Goal: Task Accomplishment & Management: Manage account settings

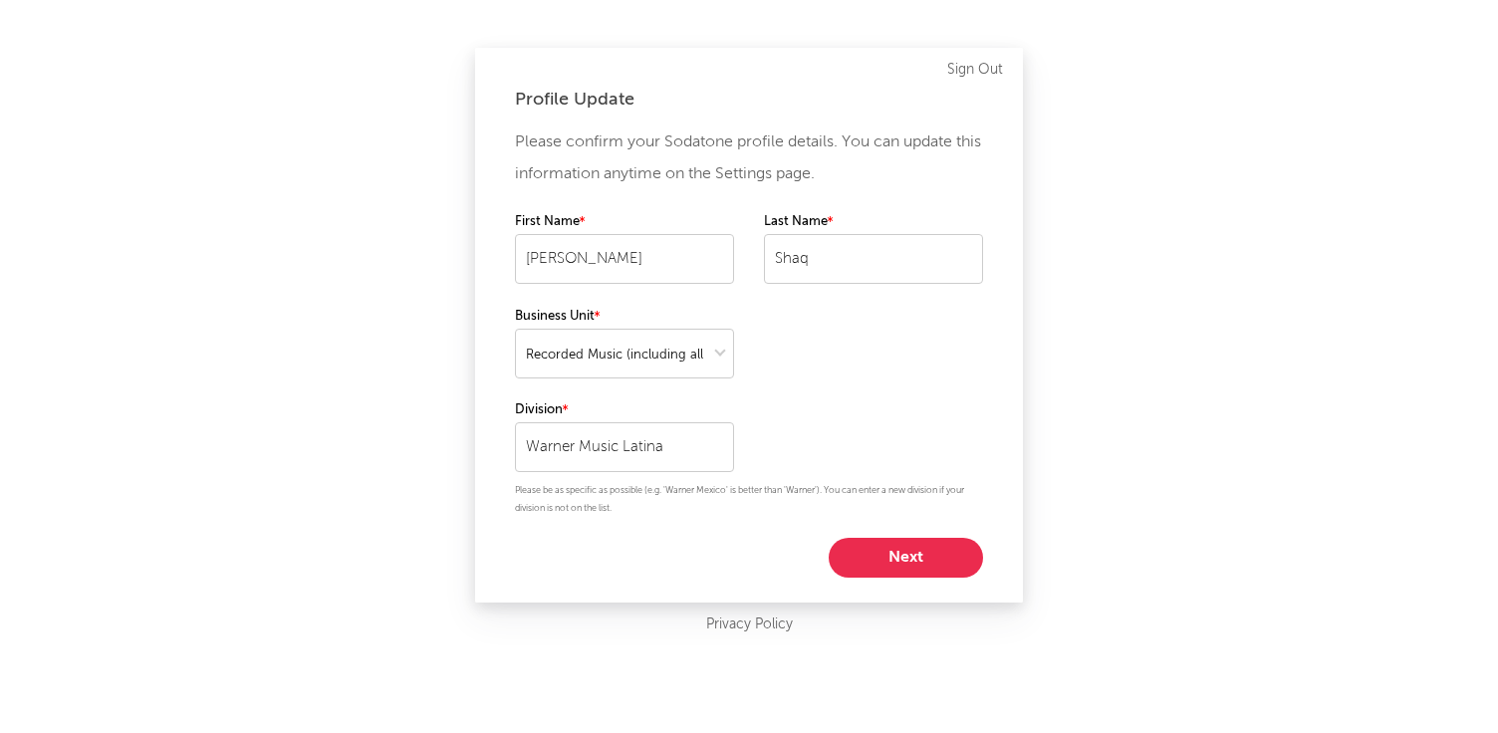
select select "recorded_music"
click at [890, 555] on button "Next" at bounding box center [906, 558] width 154 height 40
select select "director_vp"
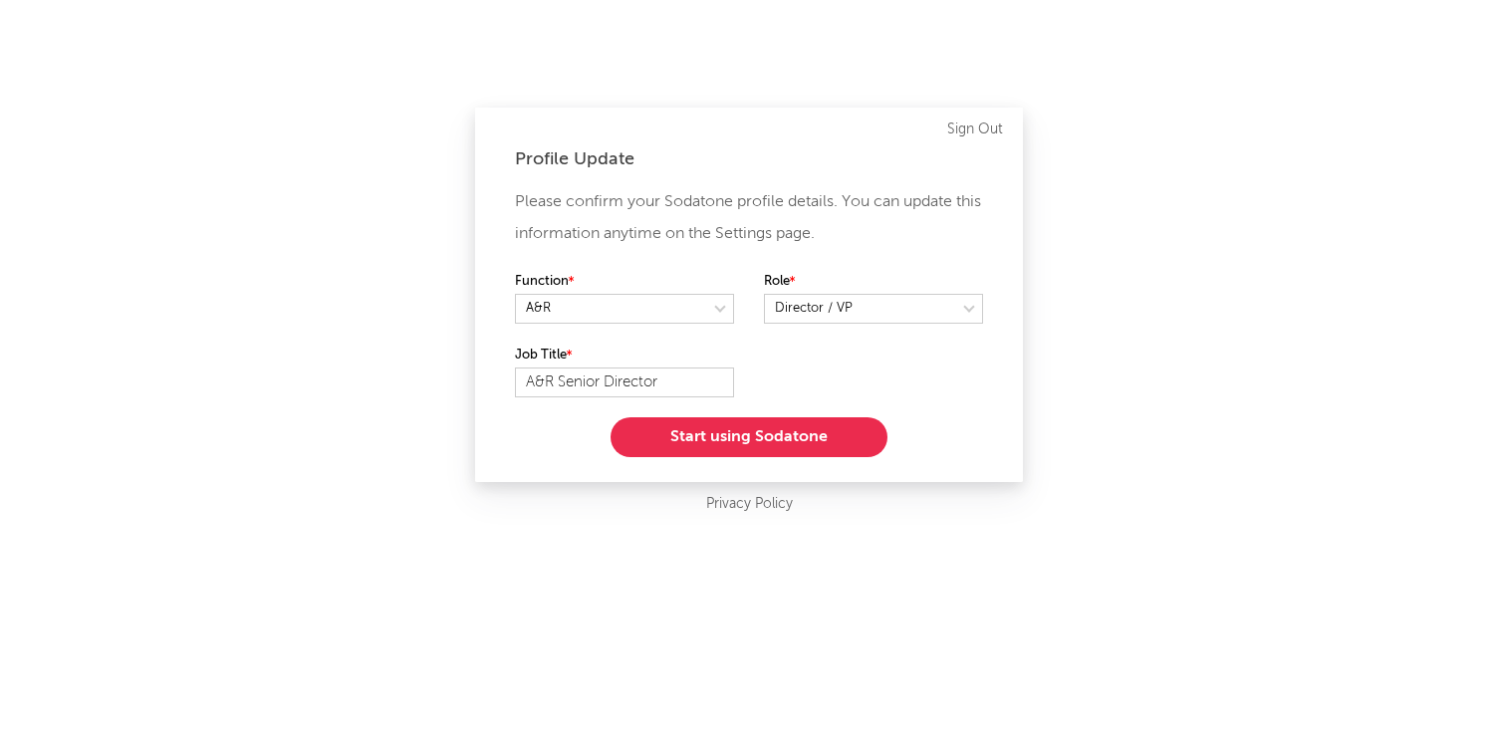
drag, startPoint x: 788, startPoint y: 433, endPoint x: 635, endPoint y: 376, distance: 163.9
click at [635, 376] on div "Please confirm your Sodatone profile details. You can update this information a…" at bounding box center [749, 321] width 468 height 271
drag, startPoint x: 698, startPoint y: 379, endPoint x: 491, endPoint y: 364, distance: 207.8
click at [487, 368] on div "Profile Update Please confirm your Sodatone profile details. You can update thi…" at bounding box center [749, 295] width 548 height 375
click at [526, 385] on input "A&R Senior Director" at bounding box center [624, 383] width 219 height 30
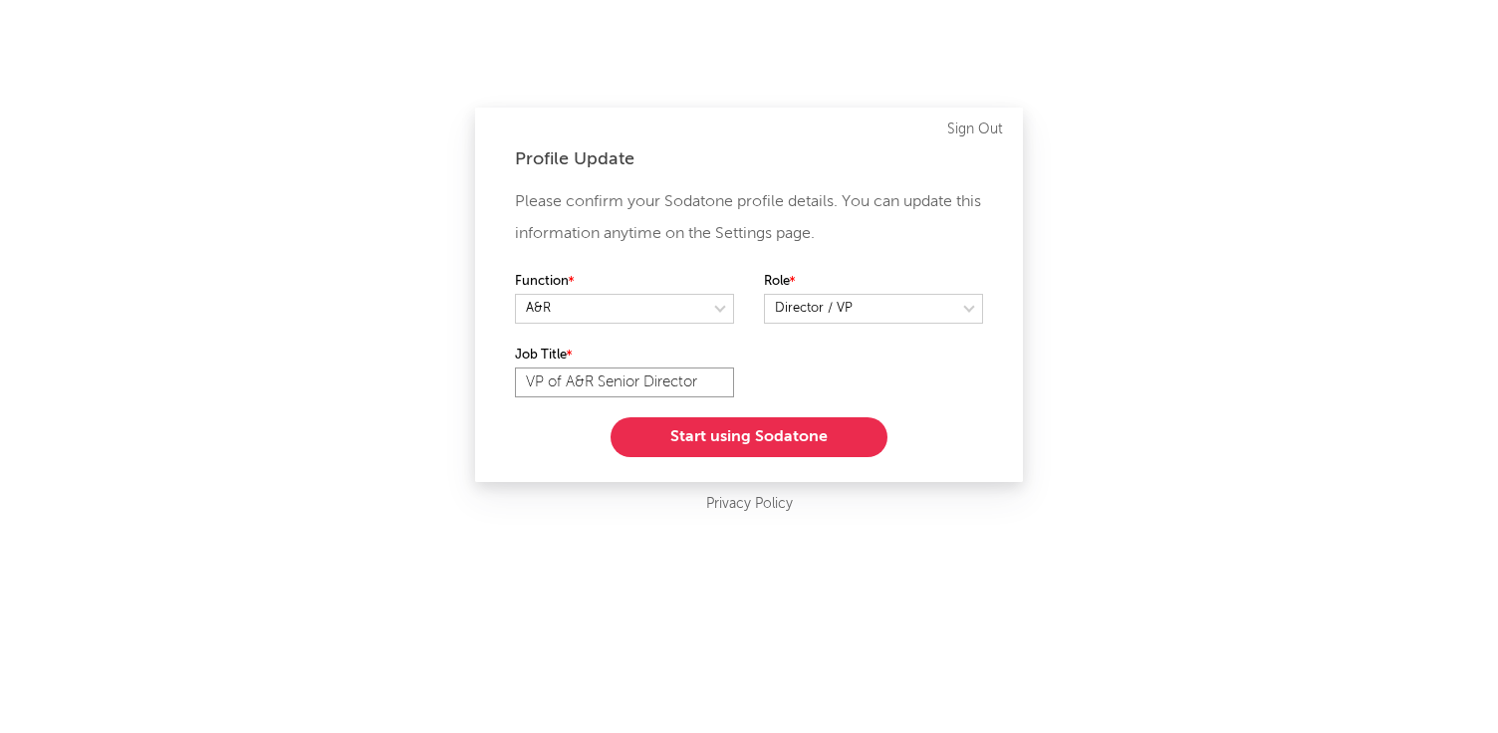
drag, startPoint x: 705, startPoint y: 378, endPoint x: 597, endPoint y: 377, distance: 108.6
click at [597, 377] on input "VP of A&R Senior Director" at bounding box center [624, 383] width 219 height 30
type input "VP of A&R"
click at [718, 434] on button "Start using Sodatone" at bounding box center [749, 437] width 277 height 40
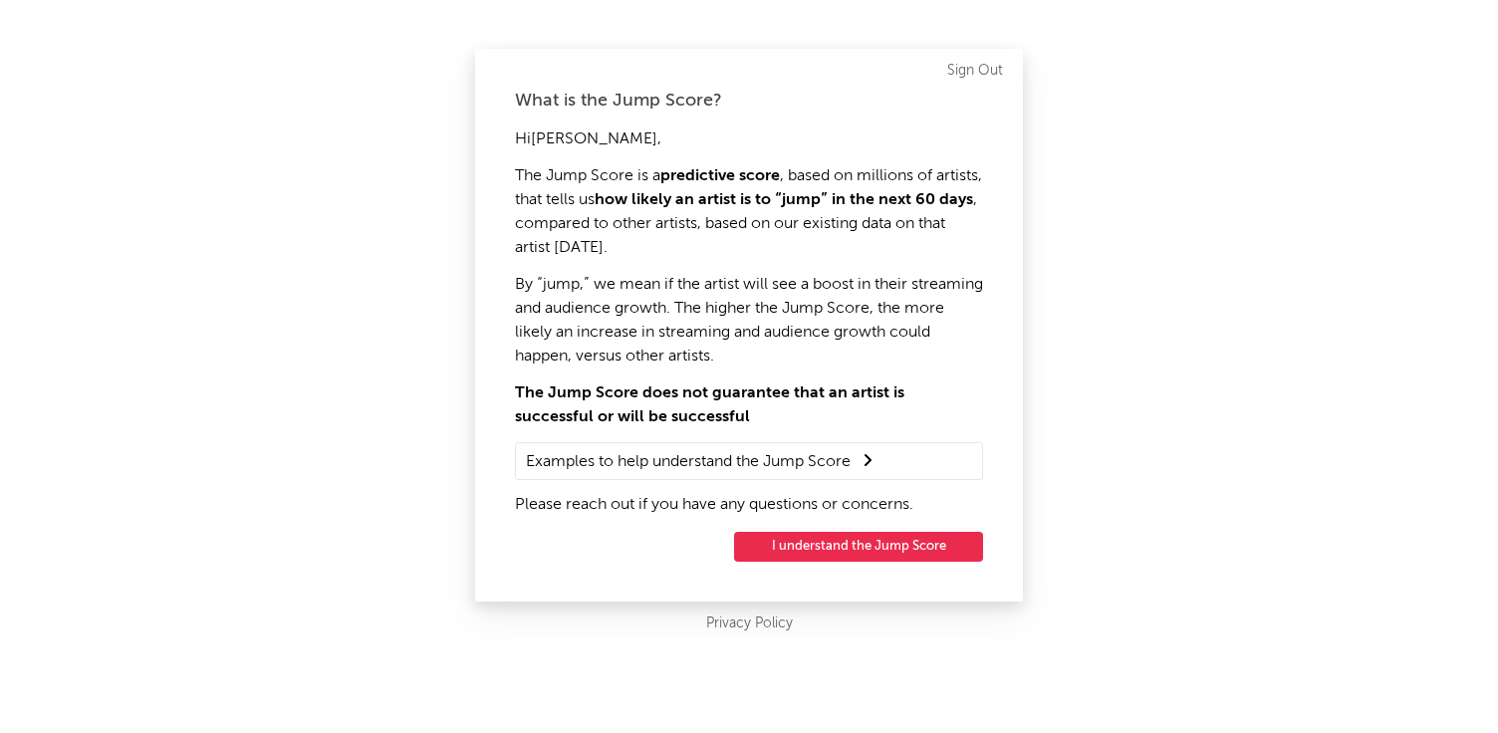
click at [826, 536] on button "I understand the Jump Score" at bounding box center [858, 547] width 249 height 30
